Goal: Check status: Check status

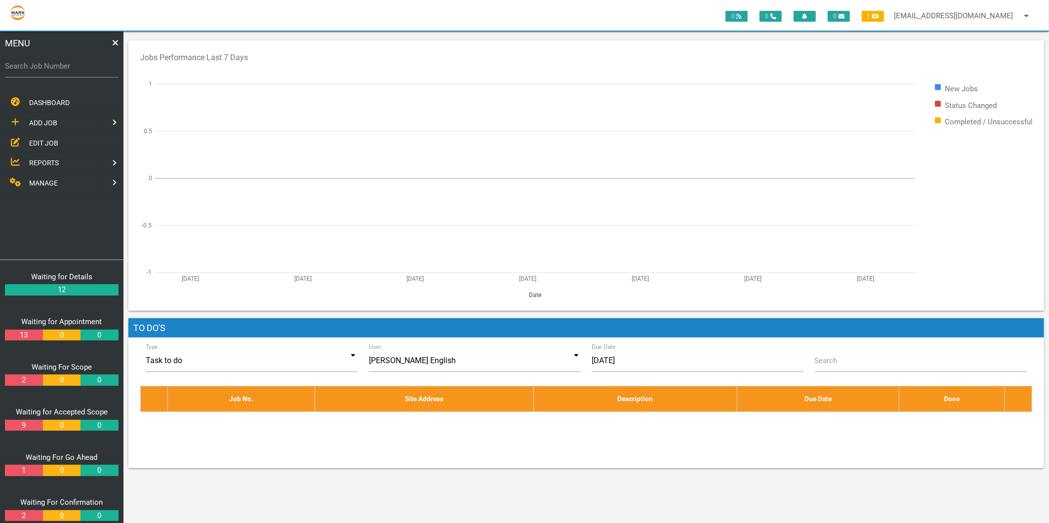
click at [61, 68] on label "Search Job Number" at bounding box center [62, 66] width 114 height 11
click at [61, 68] on input "Search Job Number" at bounding box center [62, 66] width 114 height 23
type input "1749"
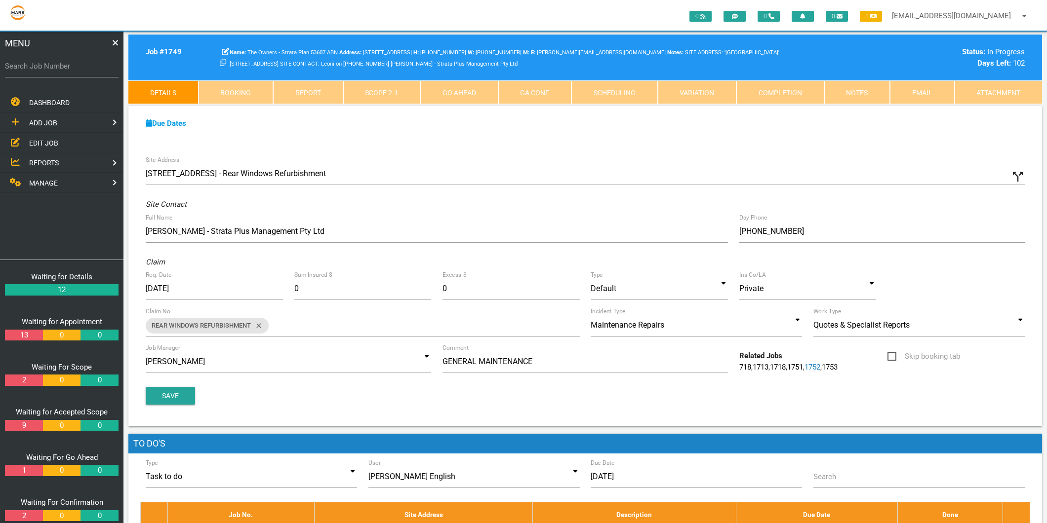
click at [38, 149] on link "EDIT JOB" at bounding box center [61, 143] width 127 height 20
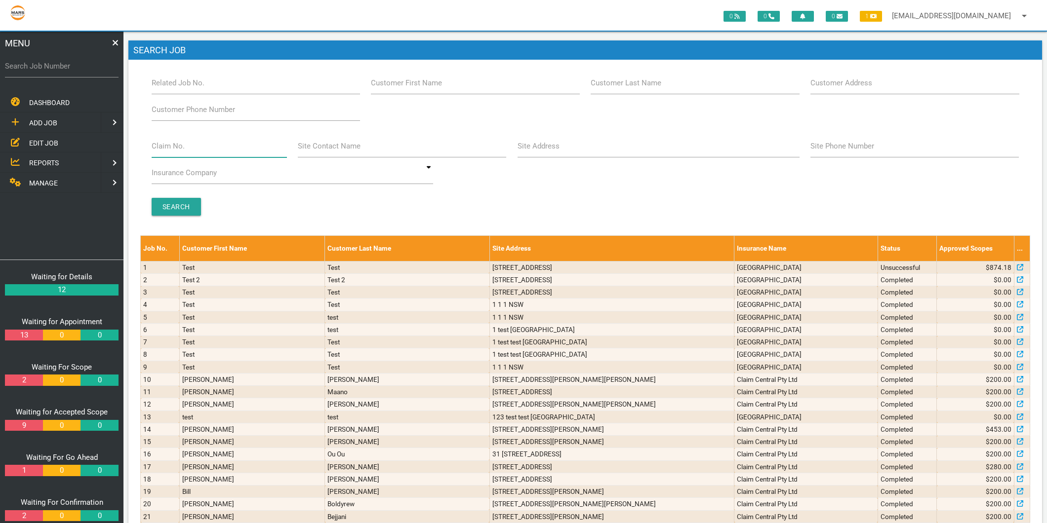
click at [188, 146] on input "Claim No." at bounding box center [219, 146] width 135 height 23
type input "villa 22"
click at [186, 200] on input "Search" at bounding box center [176, 207] width 49 height 18
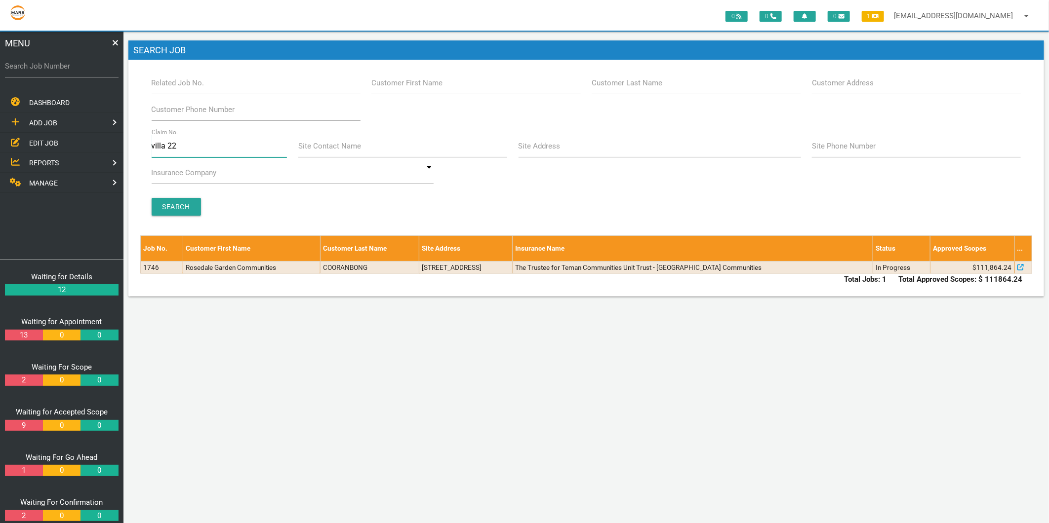
click at [178, 145] on input "villa 22" at bounding box center [220, 146] width 136 height 23
type input "villa 13"
click at [174, 205] on input "Search" at bounding box center [176, 207] width 49 height 18
